Goal: Download file/media

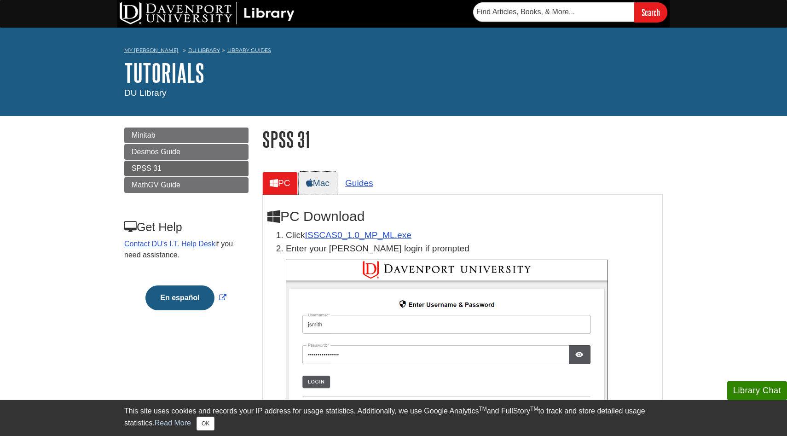
click at [328, 182] on link "Mac" at bounding box center [318, 183] width 38 height 23
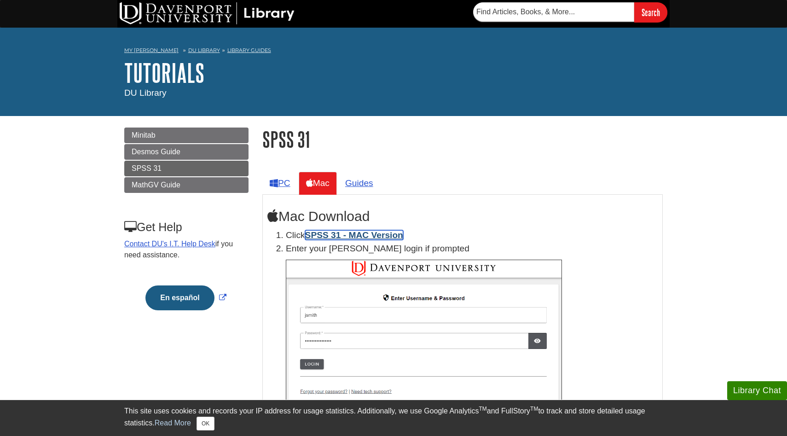
click at [342, 234] on link "SPSS 31 - MAC Version" at bounding box center [354, 235] width 98 height 10
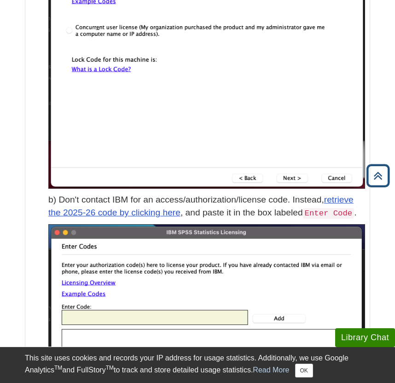
scroll to position [2780, 0]
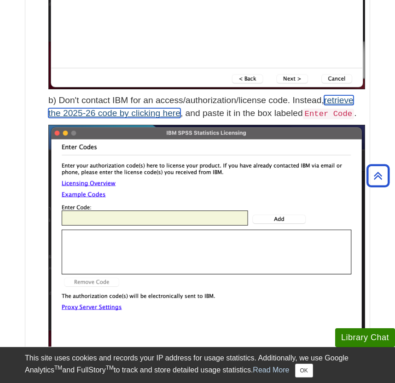
click at [92, 114] on link "retrieve the 2025-26 code by clicking here" at bounding box center [200, 106] width 305 height 23
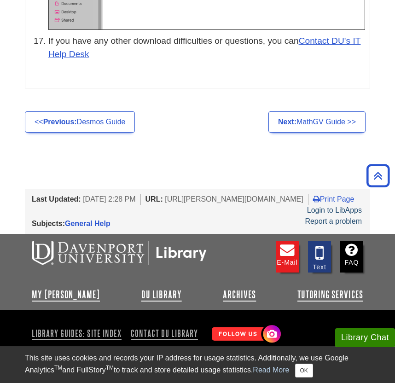
scroll to position [4404, 0]
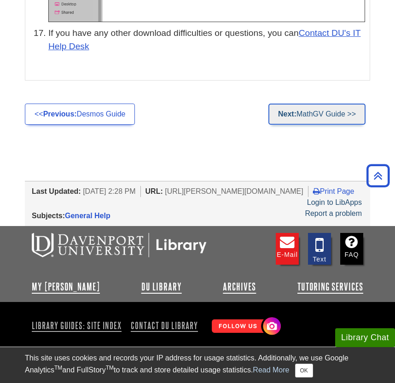
click at [308, 120] on link "Next: MathGV Guide >>" at bounding box center [316, 113] width 97 height 21
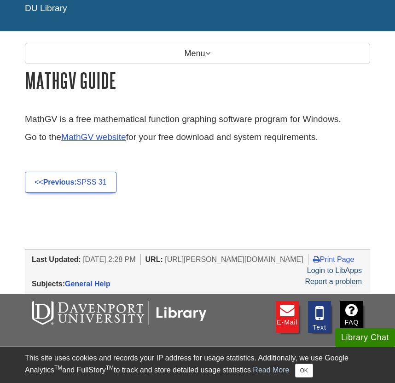
scroll to position [95, 0]
